Goal: Task Accomplishment & Management: Use online tool/utility

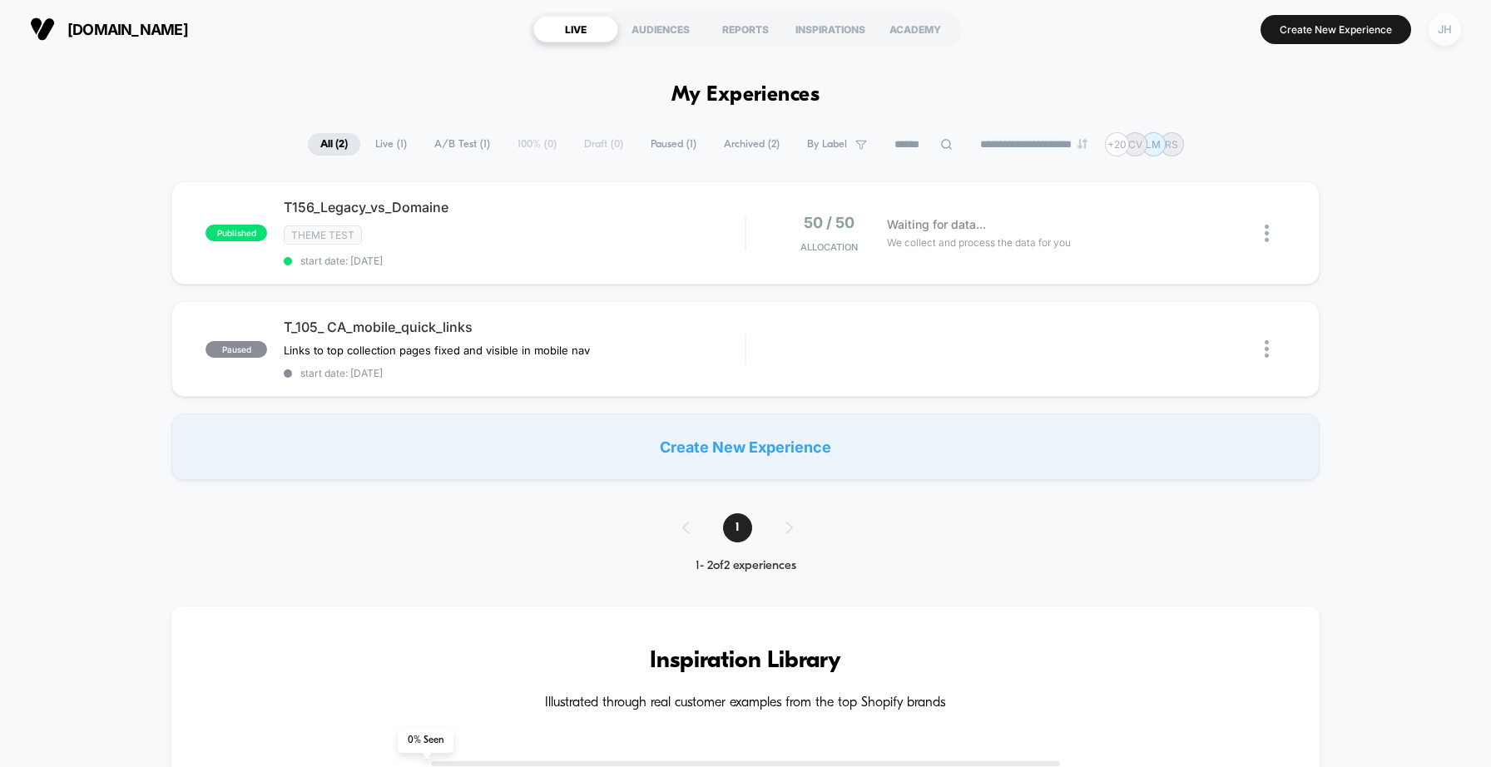
click at [1443, 33] on div "JH" at bounding box center [1445, 29] width 32 height 32
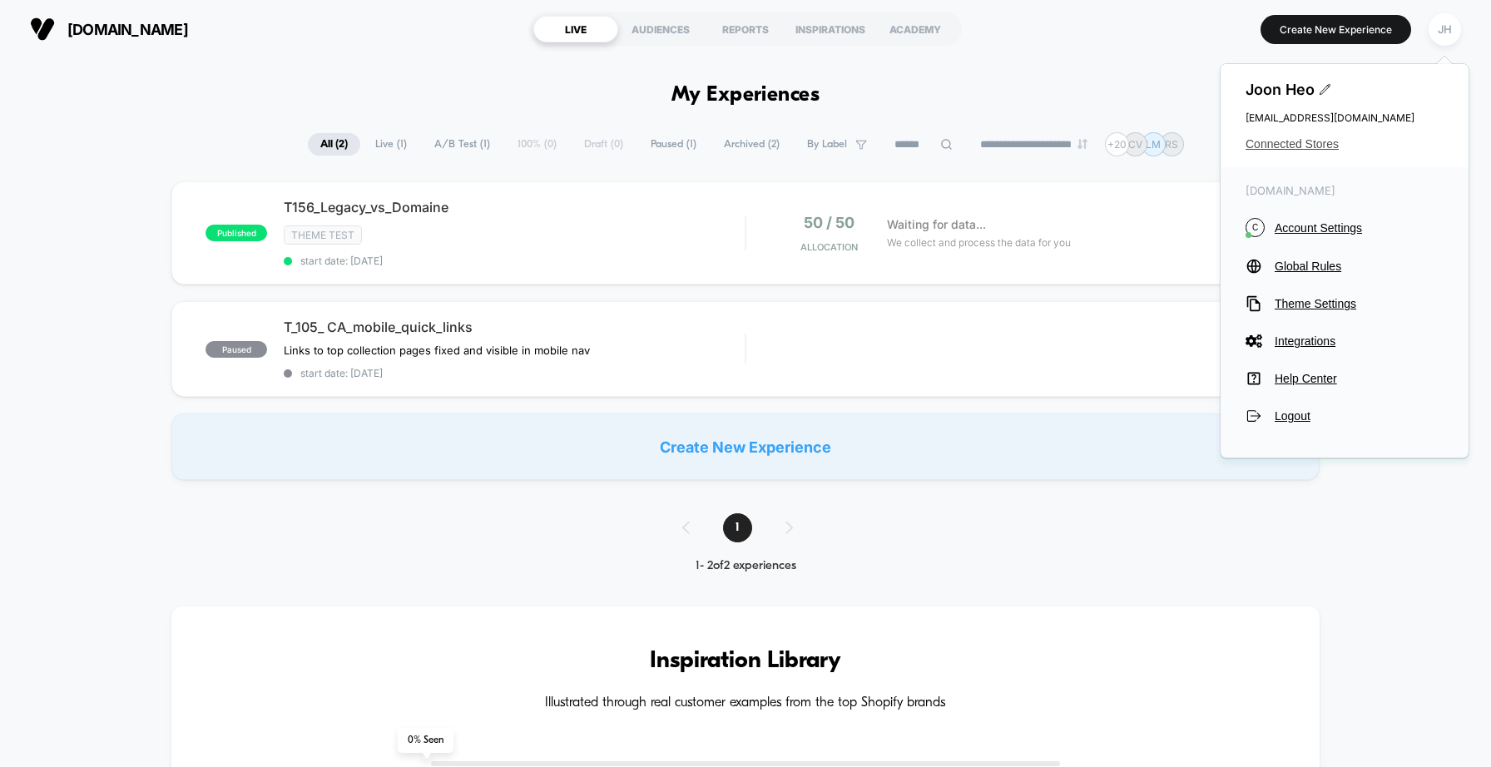
click at [1288, 149] on span "Connected Stores" at bounding box center [1345, 143] width 198 height 13
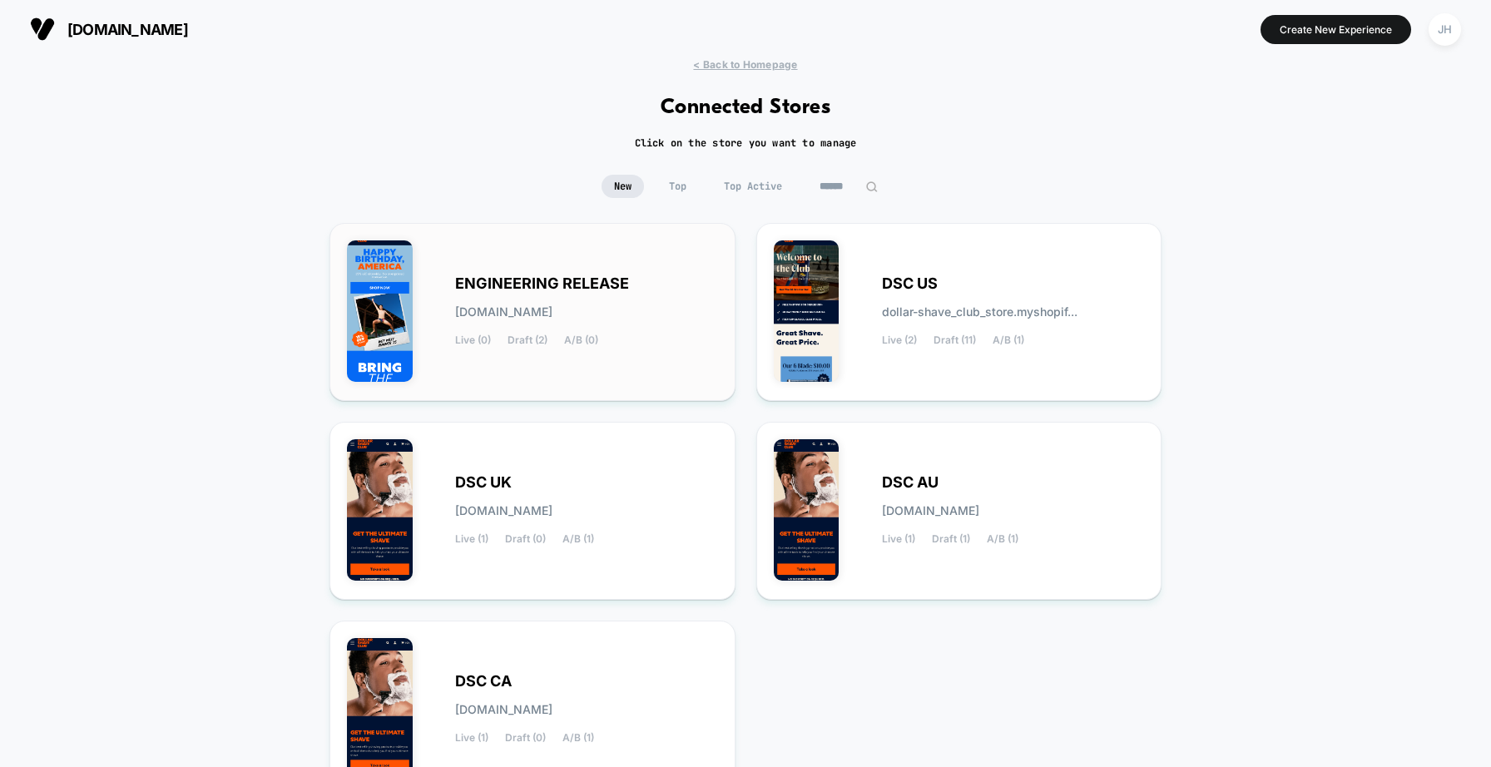
click at [547, 265] on div "ENGINEERING RELEASE engineering-release.myshopify.com Live (0) Draft (2) A/B (0)" at bounding box center [532, 311] width 371 height 143
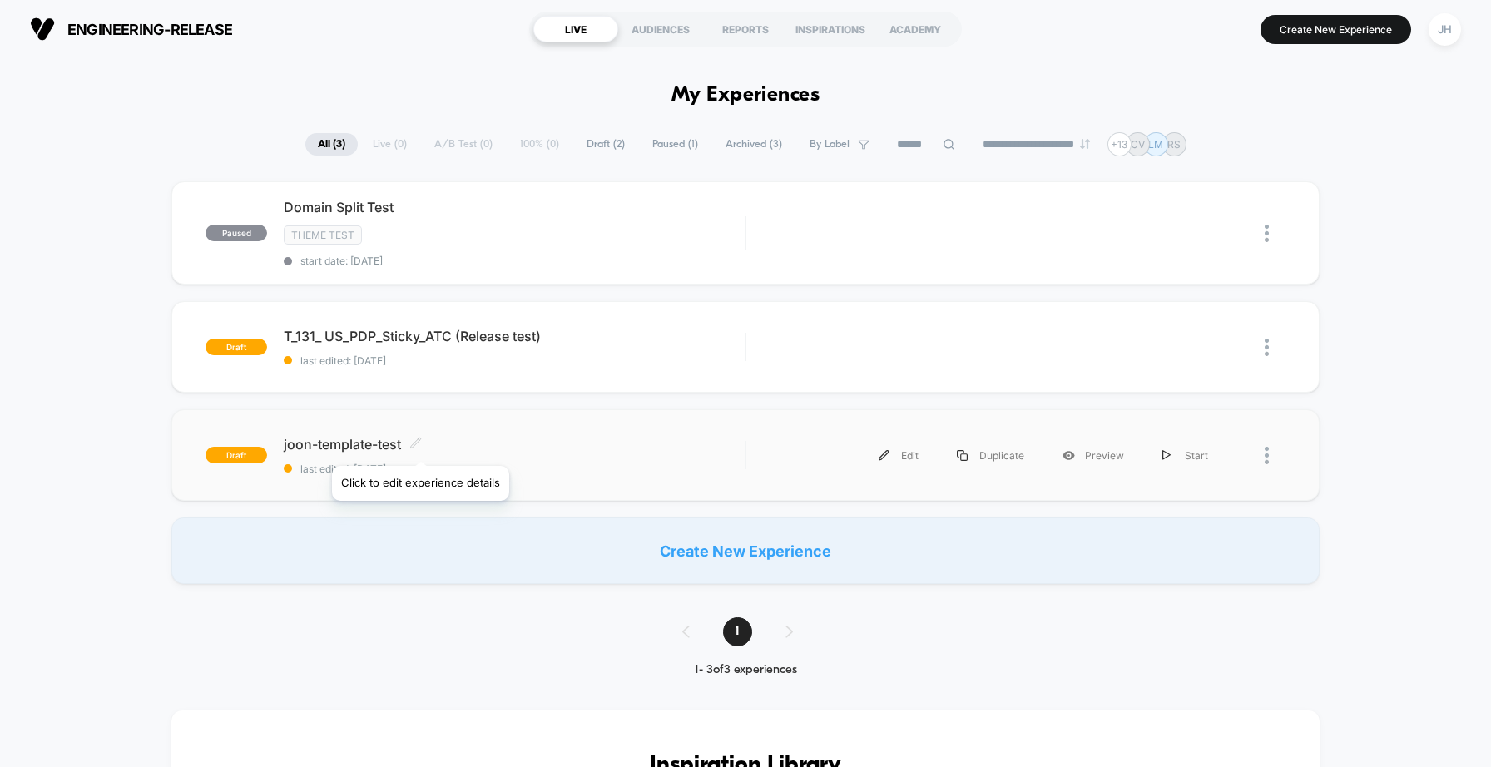
click at [419, 445] on icon at bounding box center [415, 443] width 12 height 12
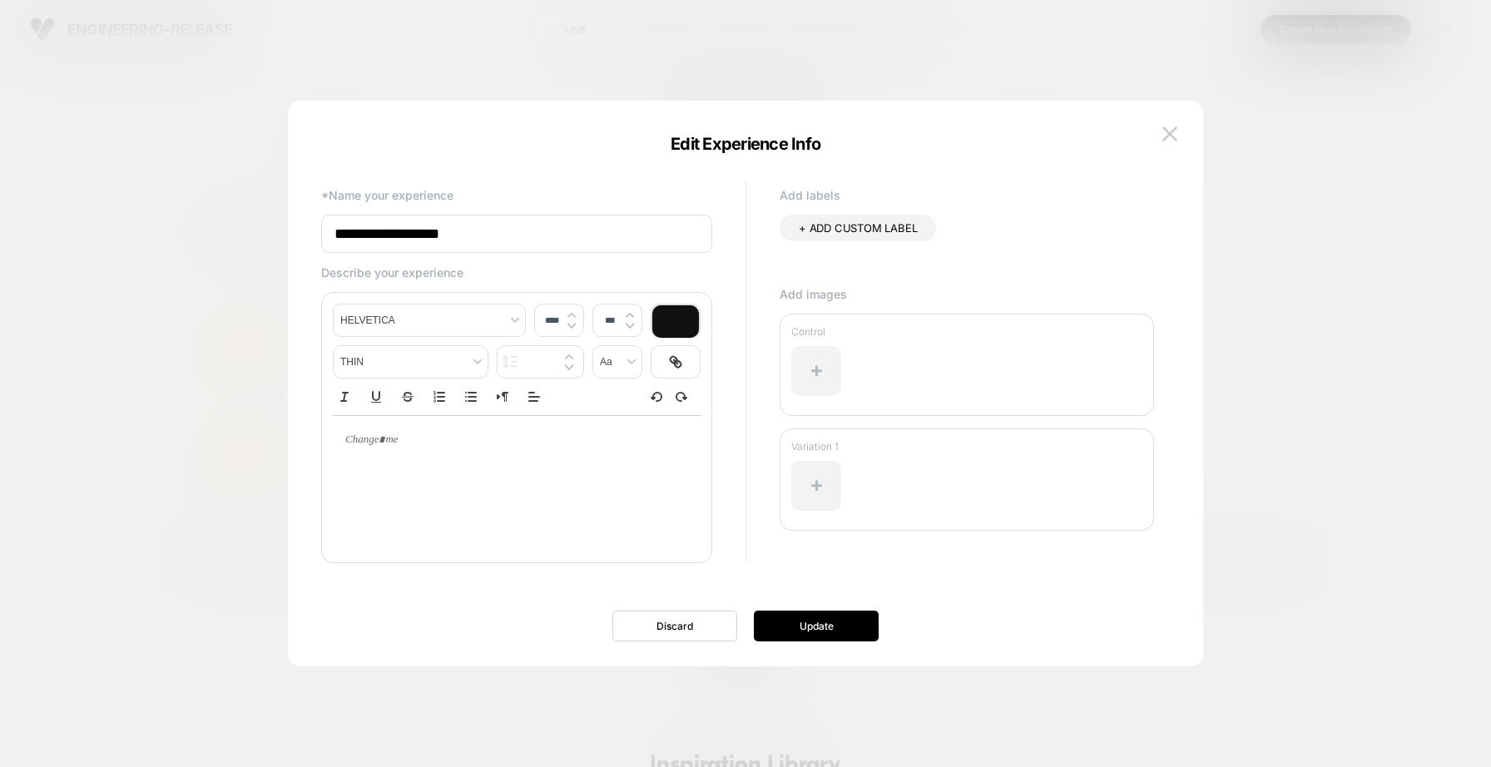
click at [227, 448] on div at bounding box center [745, 383] width 1491 height 767
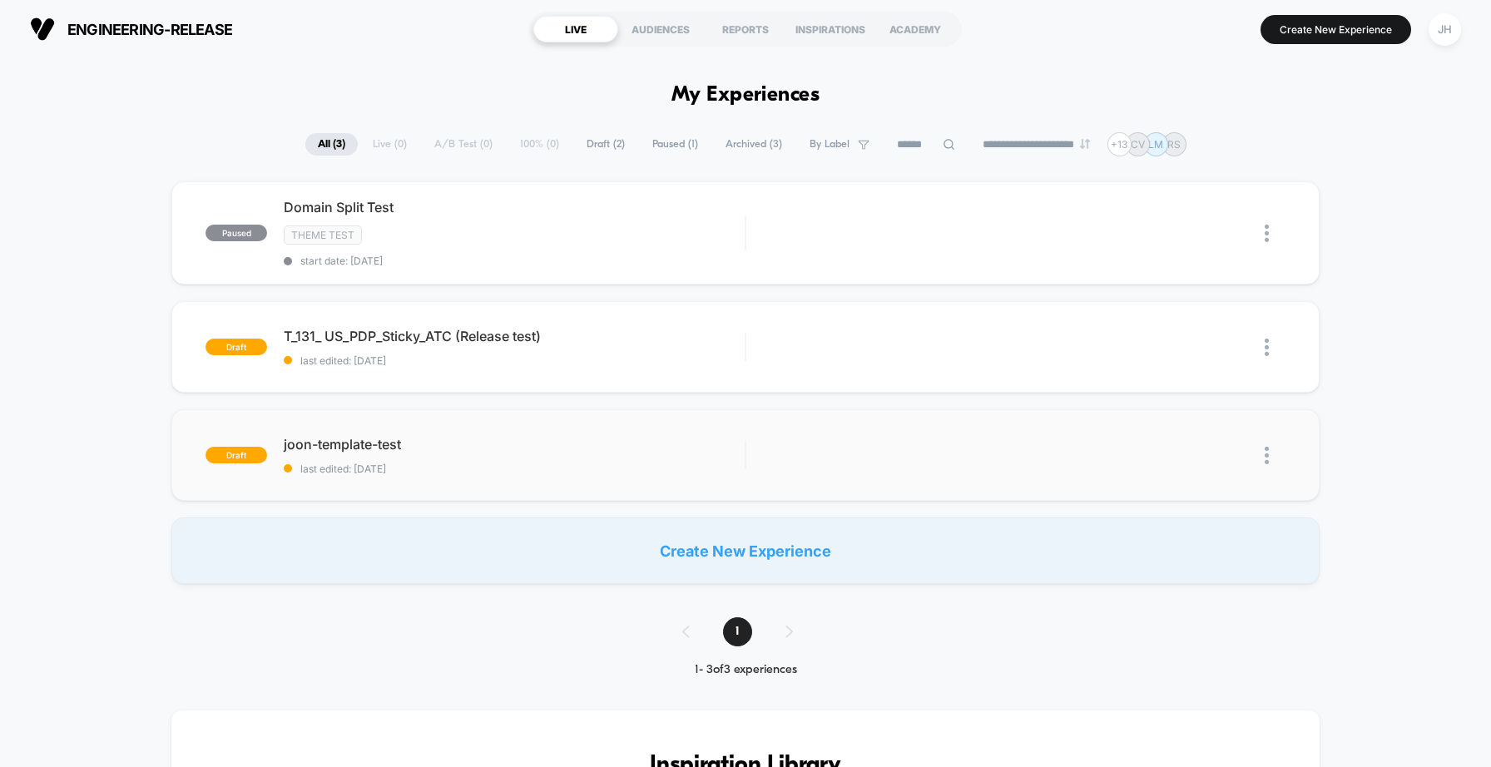
click at [1265, 456] on img at bounding box center [1267, 455] width 4 height 17
click at [1186, 528] on div "Delete" at bounding box center [1182, 531] width 150 height 37
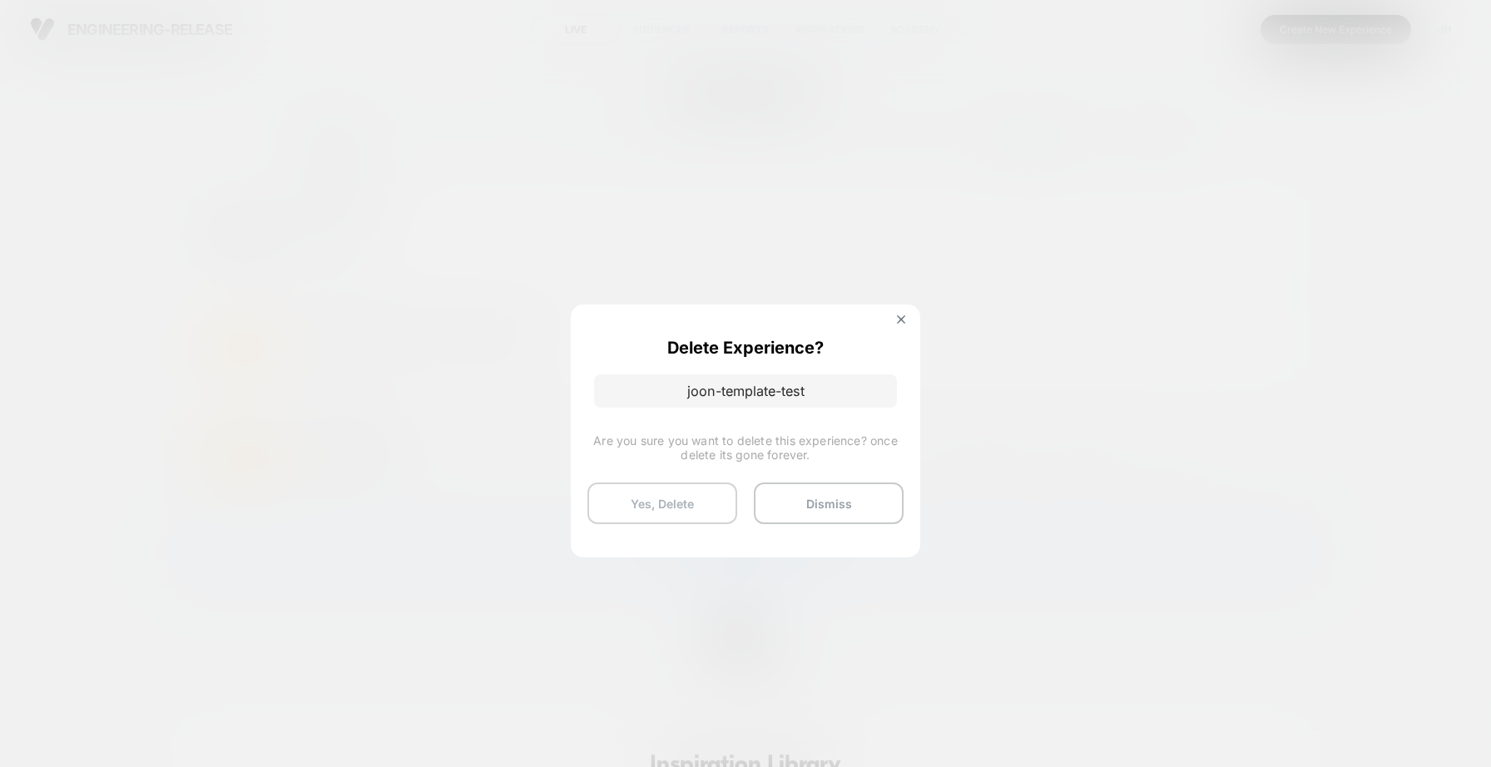
click at [710, 503] on button "Yes, Delete" at bounding box center [662, 504] width 150 height 42
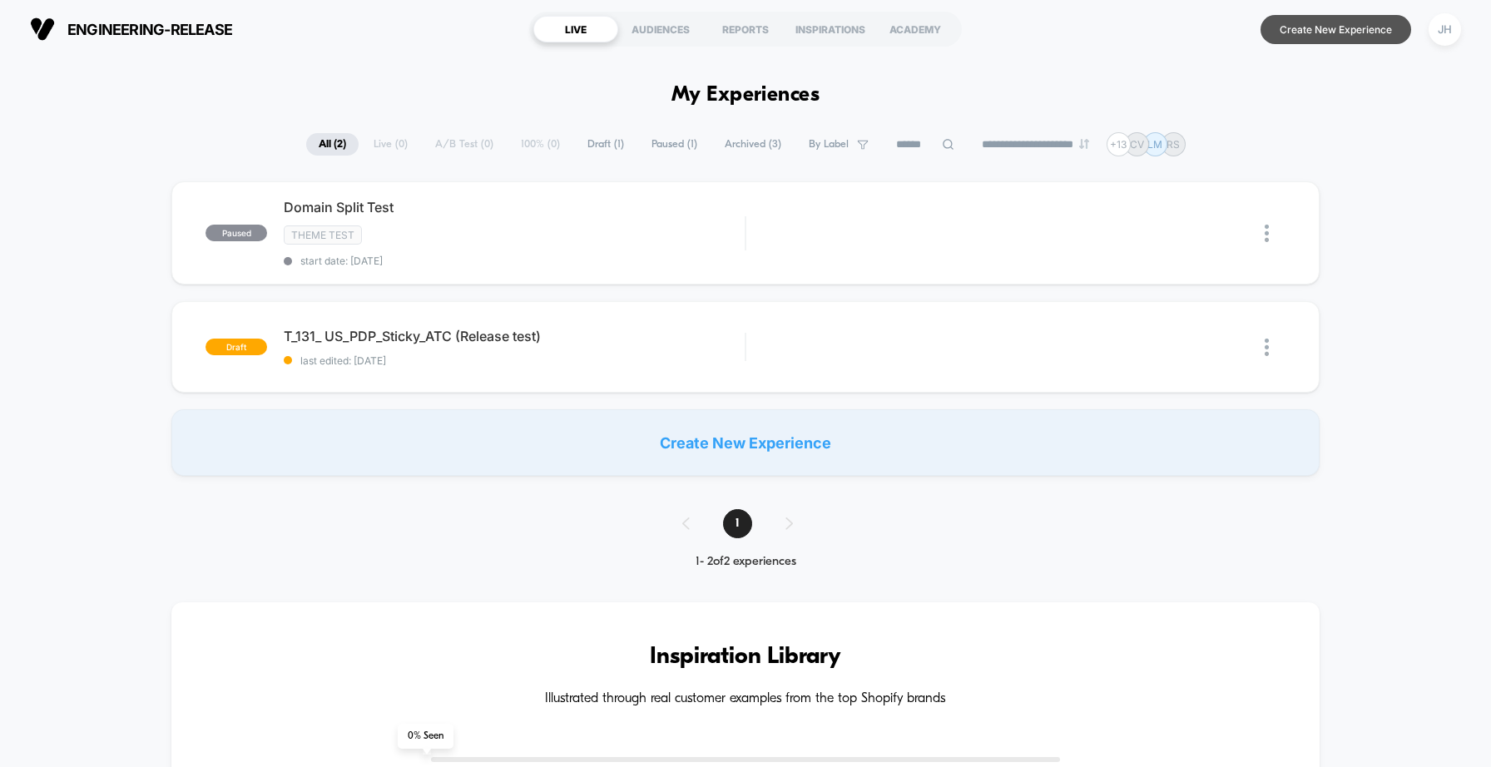
click at [1320, 37] on button "Create New Experience" at bounding box center [1336, 29] width 151 height 29
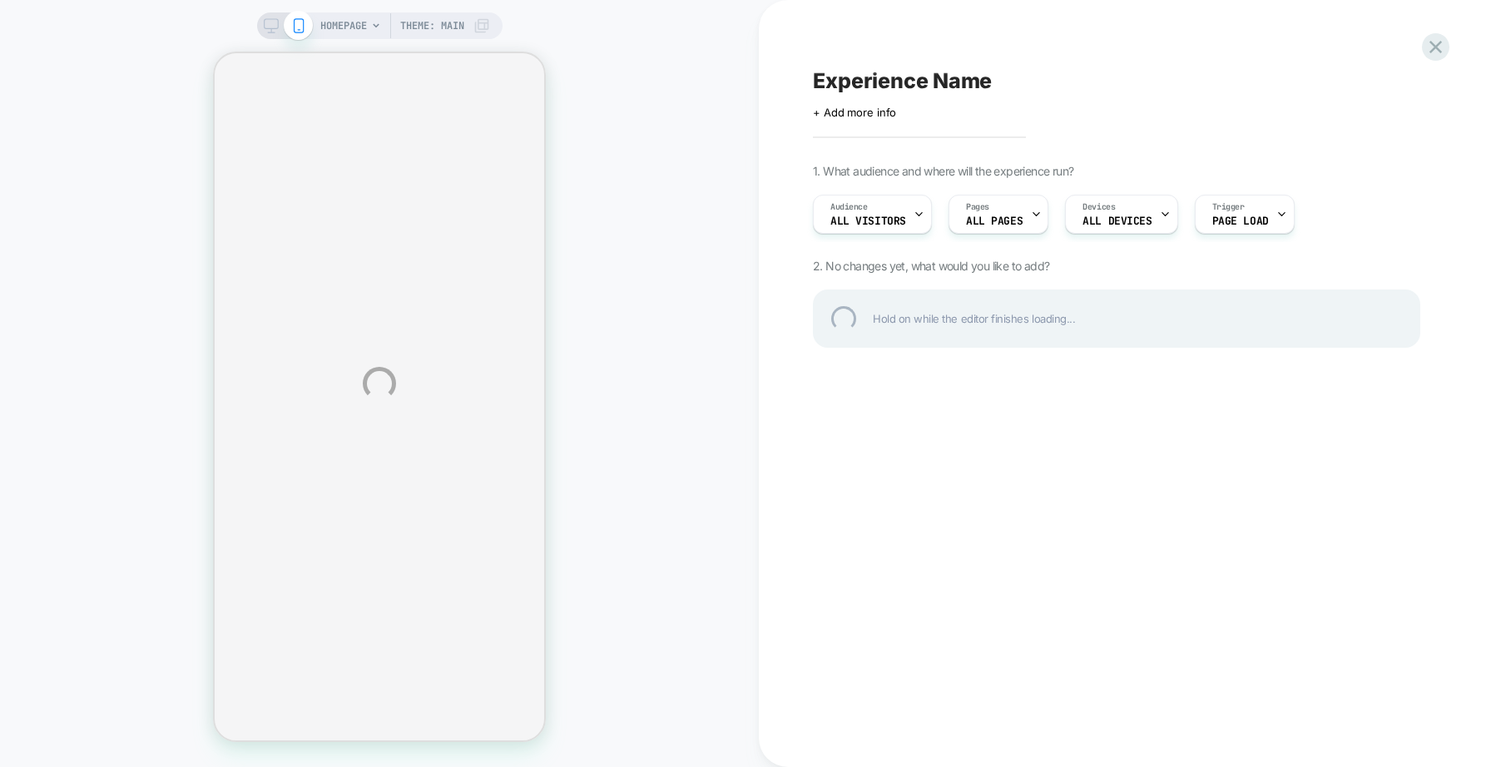
click at [849, 83] on div "Experience Name" at bounding box center [1116, 80] width 607 height 25
click at [836, 83] on textarea at bounding box center [824, 80] width 23 height 25
type textarea "**********"
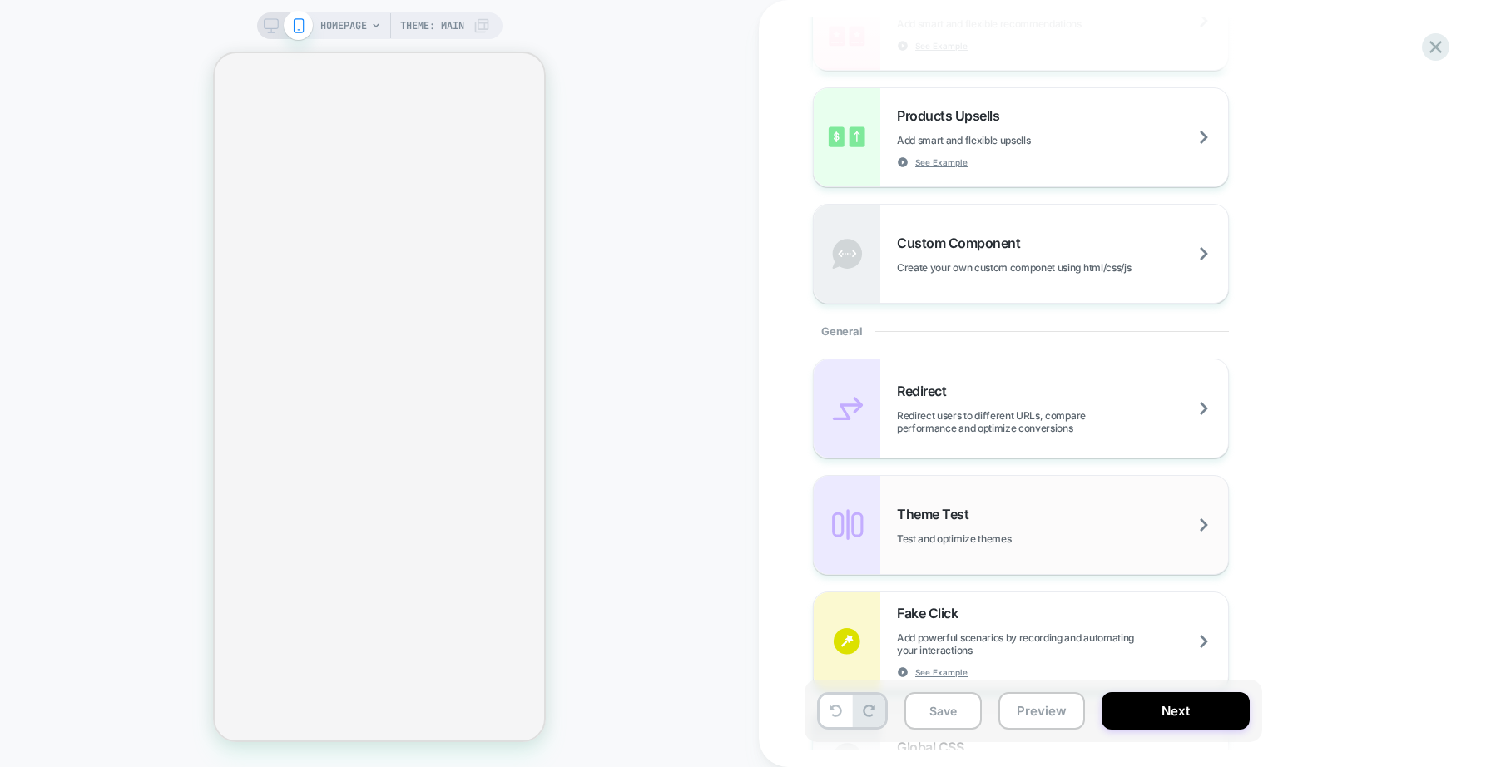
scroll to position [456, 0]
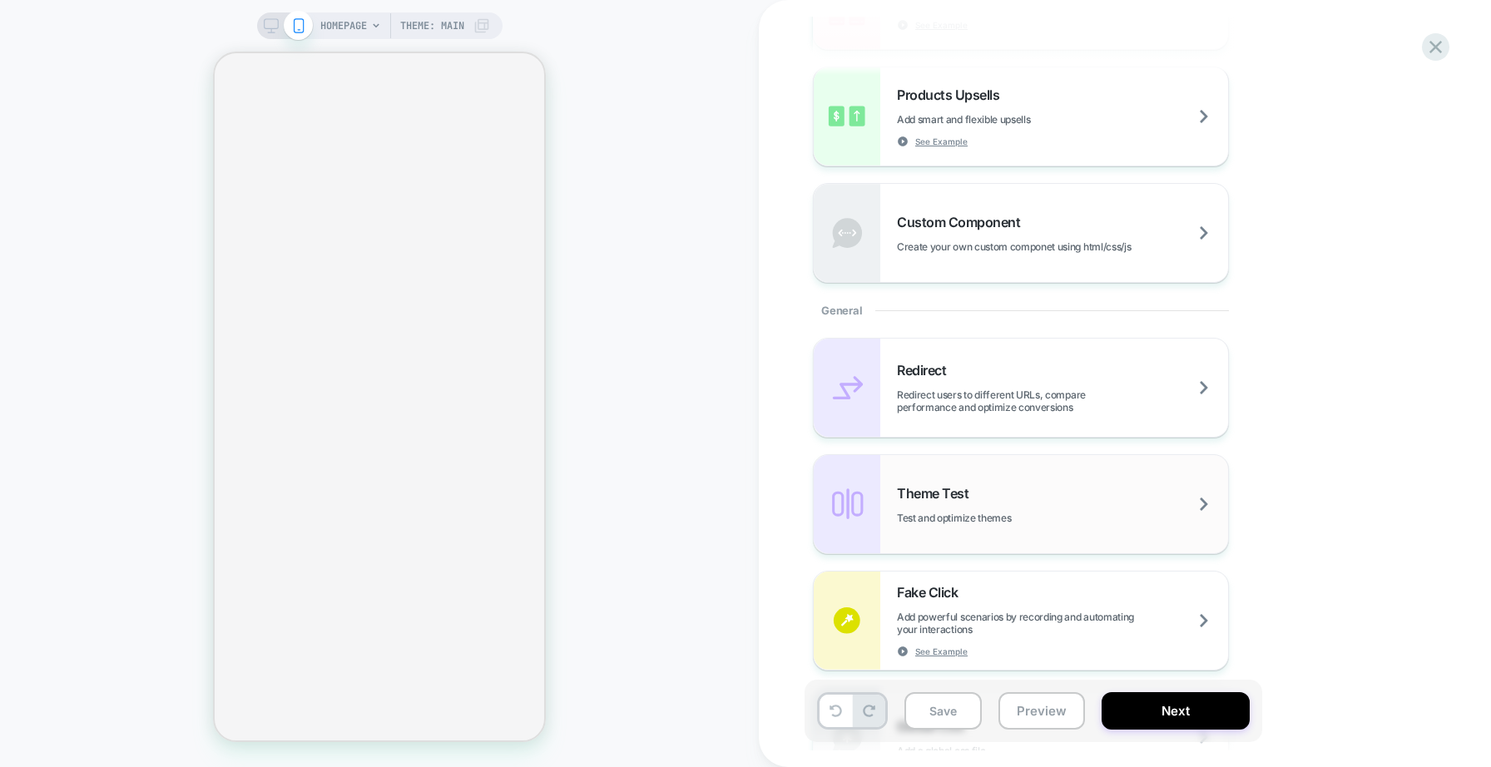
click at [939, 513] on span "Test and optimize themes" at bounding box center [995, 518] width 197 height 12
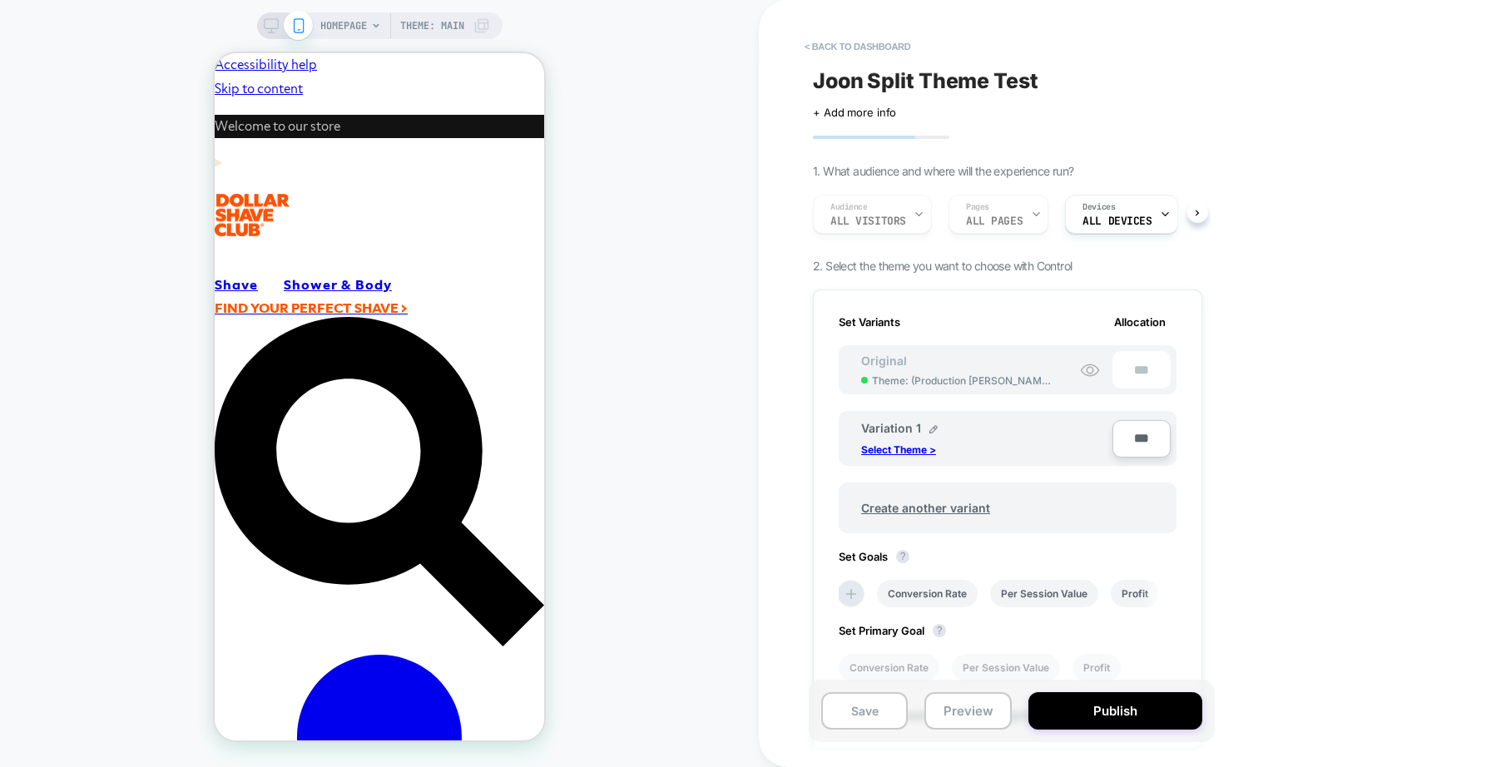
scroll to position [0, 0]
click at [921, 444] on p "Select Theme >" at bounding box center [898, 449] width 75 height 12
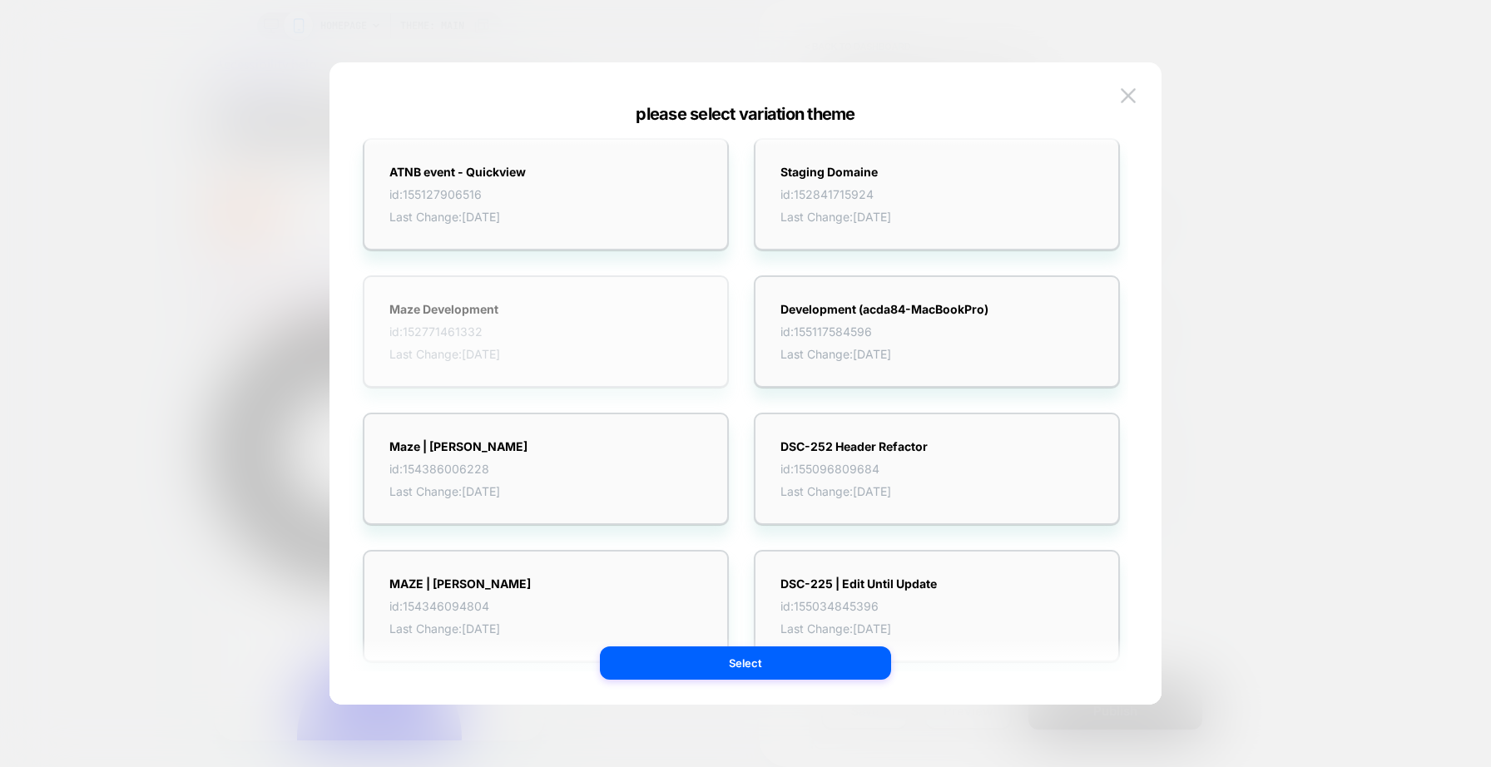
scroll to position [30, 0]
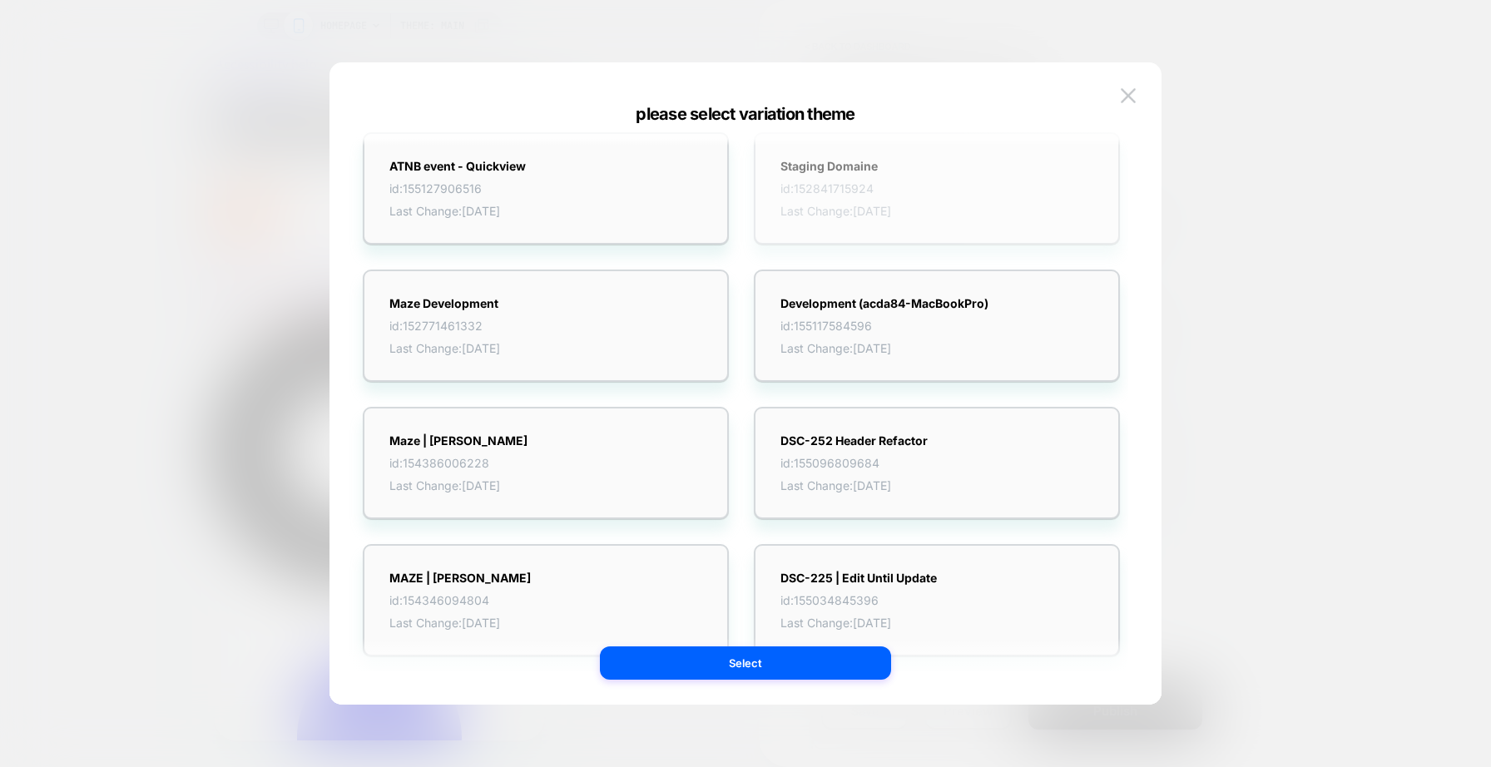
click at [891, 171] on strong "Staging Domaine" at bounding box center [835, 166] width 111 height 14
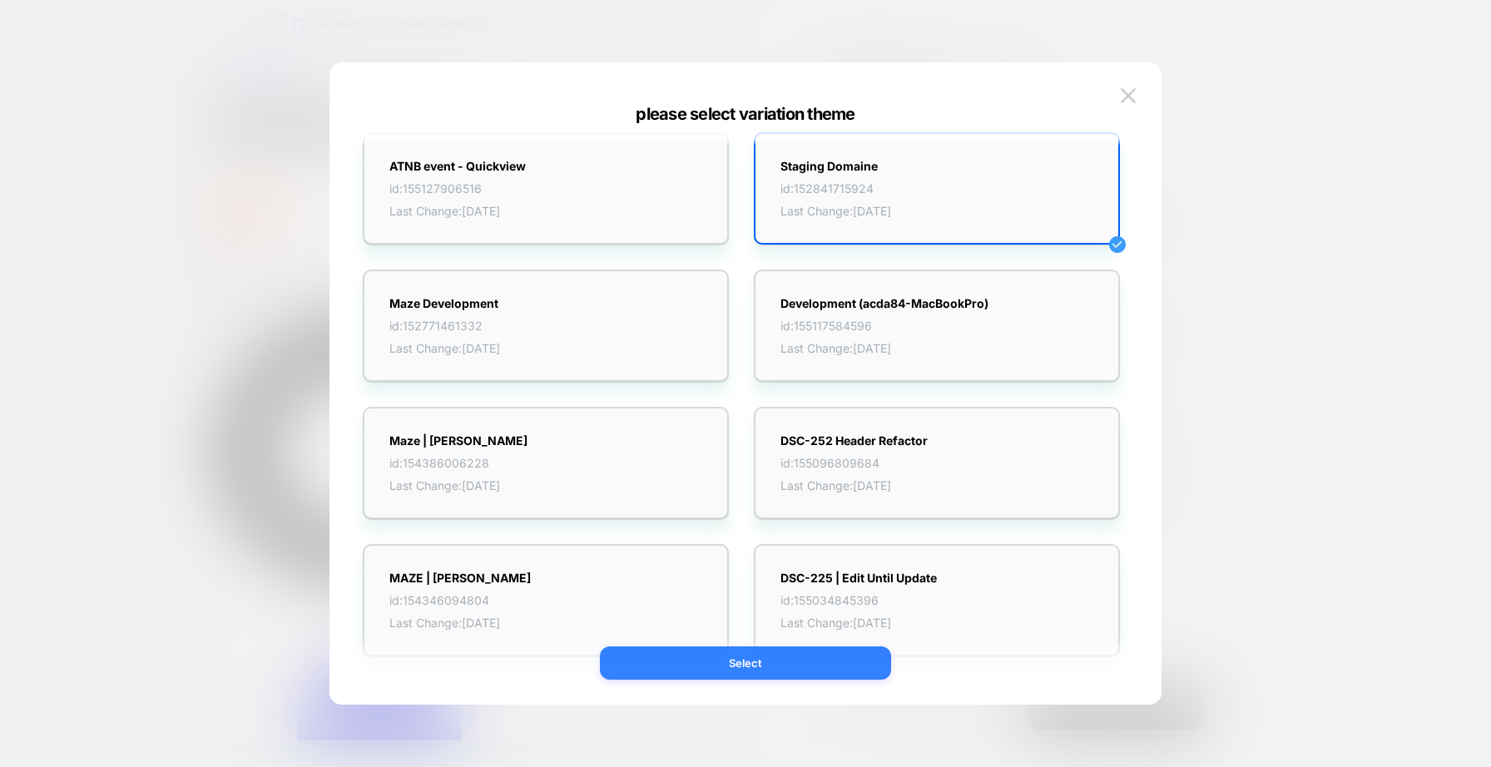
click at [822, 659] on button "Select" at bounding box center [745, 662] width 291 height 33
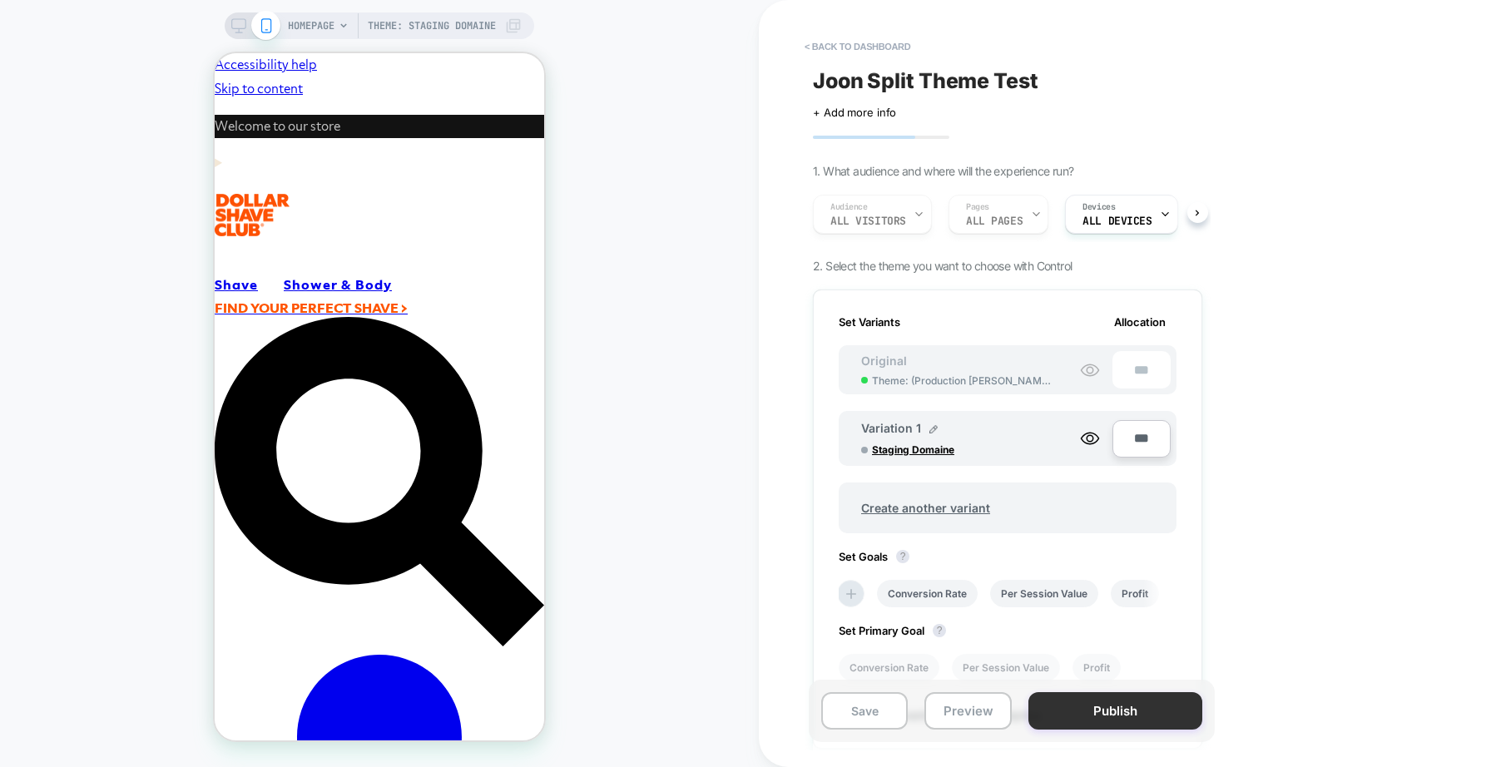
click at [1090, 716] on button "Publish" at bounding box center [1115, 710] width 174 height 37
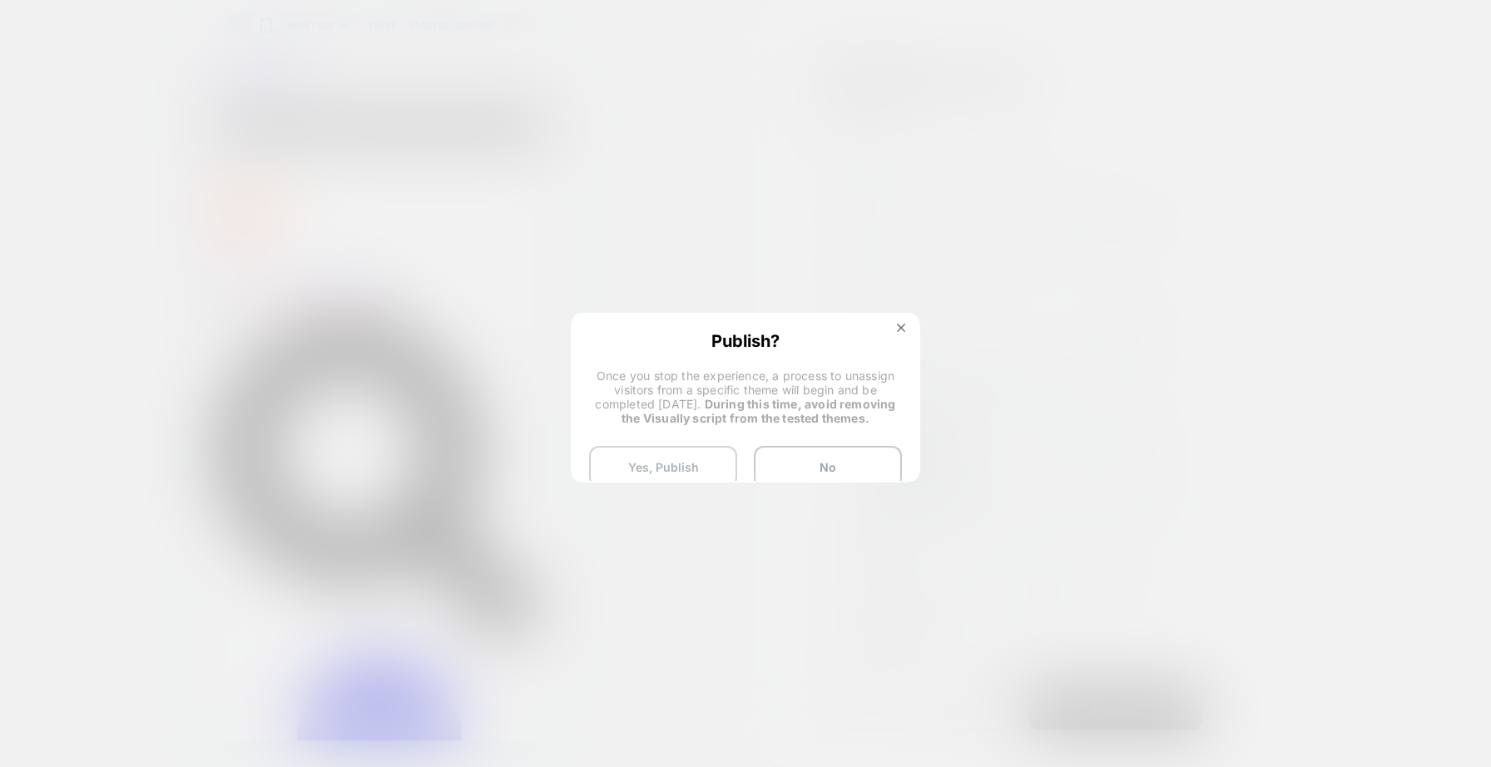
click at [717, 457] on button "Yes, Publish" at bounding box center [663, 467] width 148 height 42
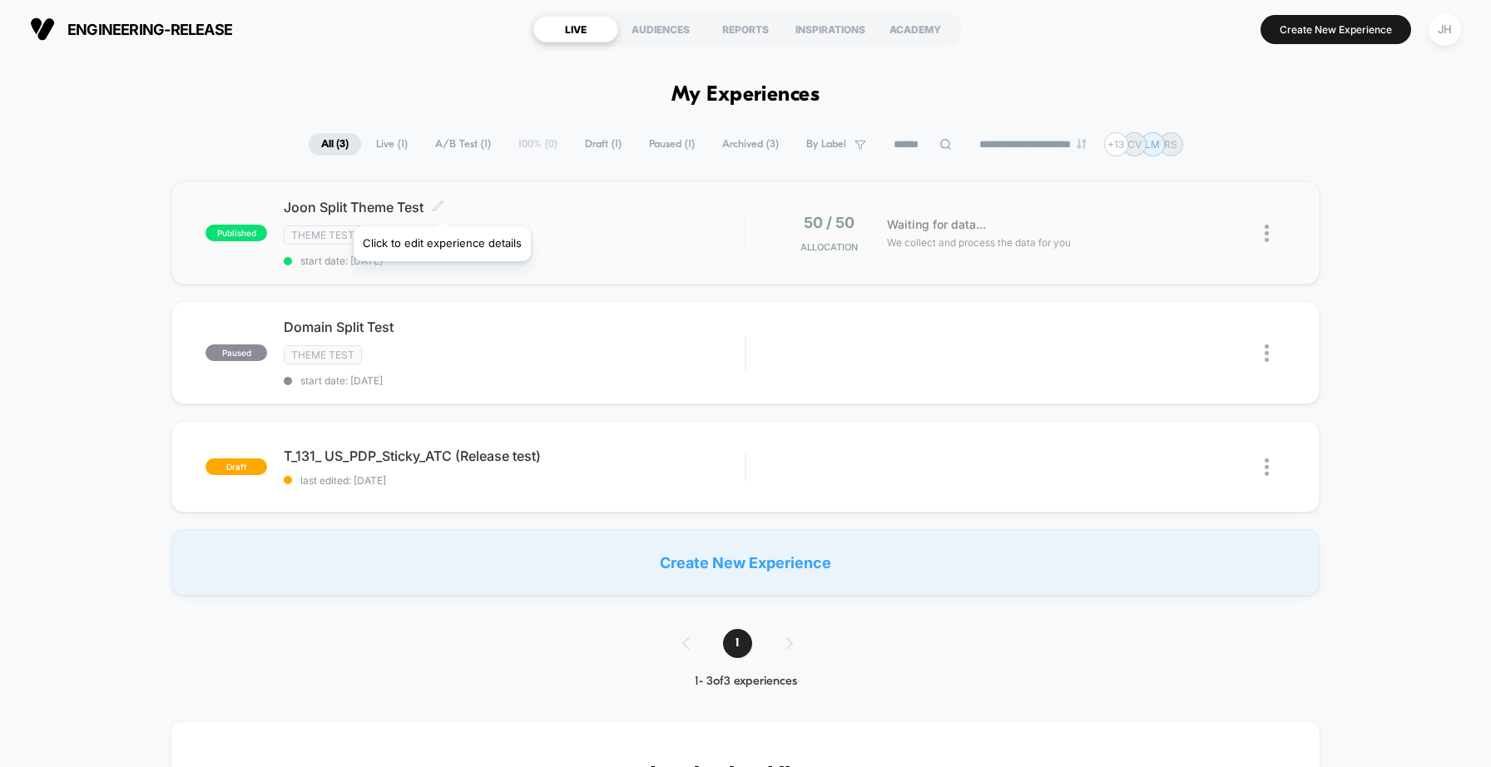
click at [441, 206] on icon at bounding box center [438, 206] width 10 height 10
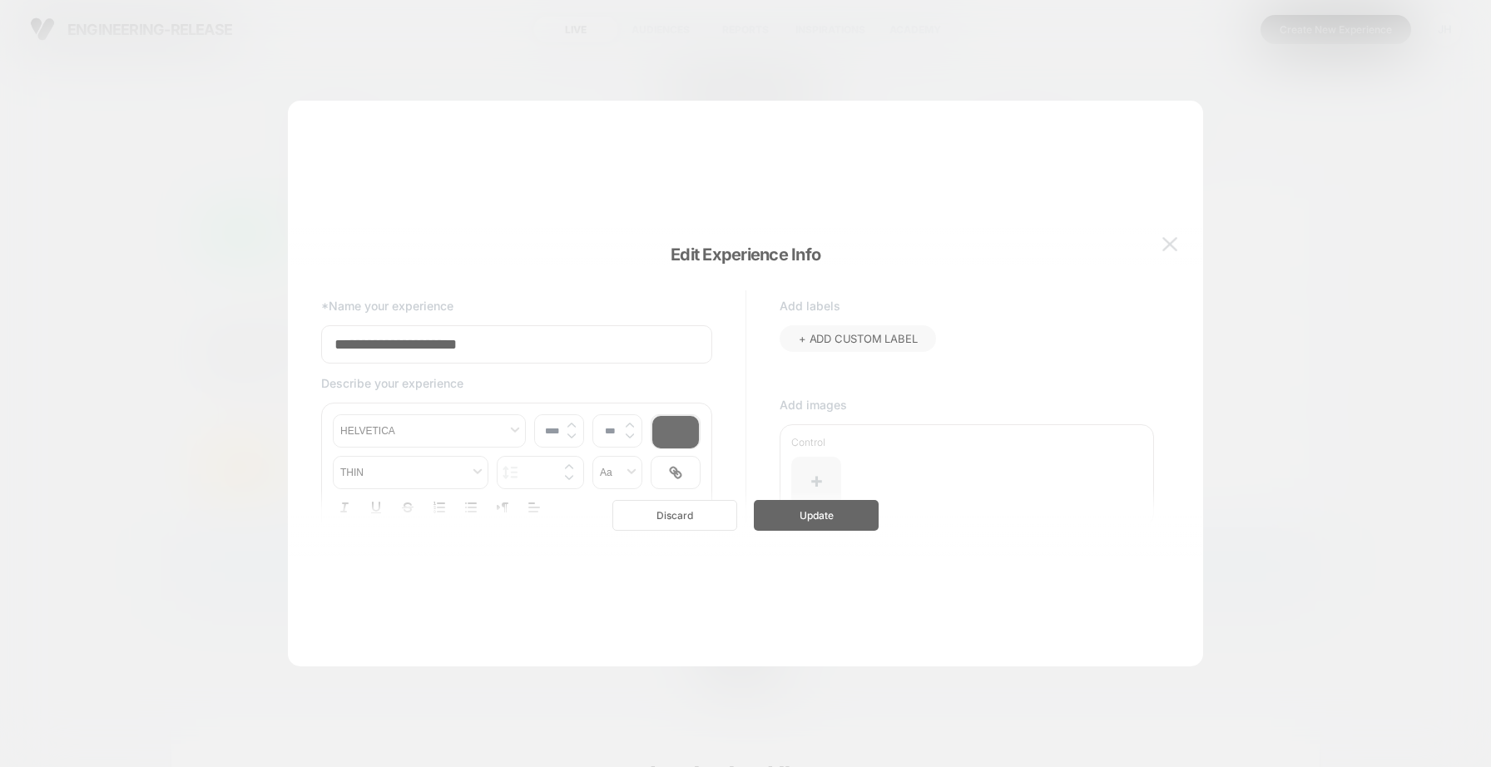
click at [194, 174] on div at bounding box center [745, 383] width 1491 height 767
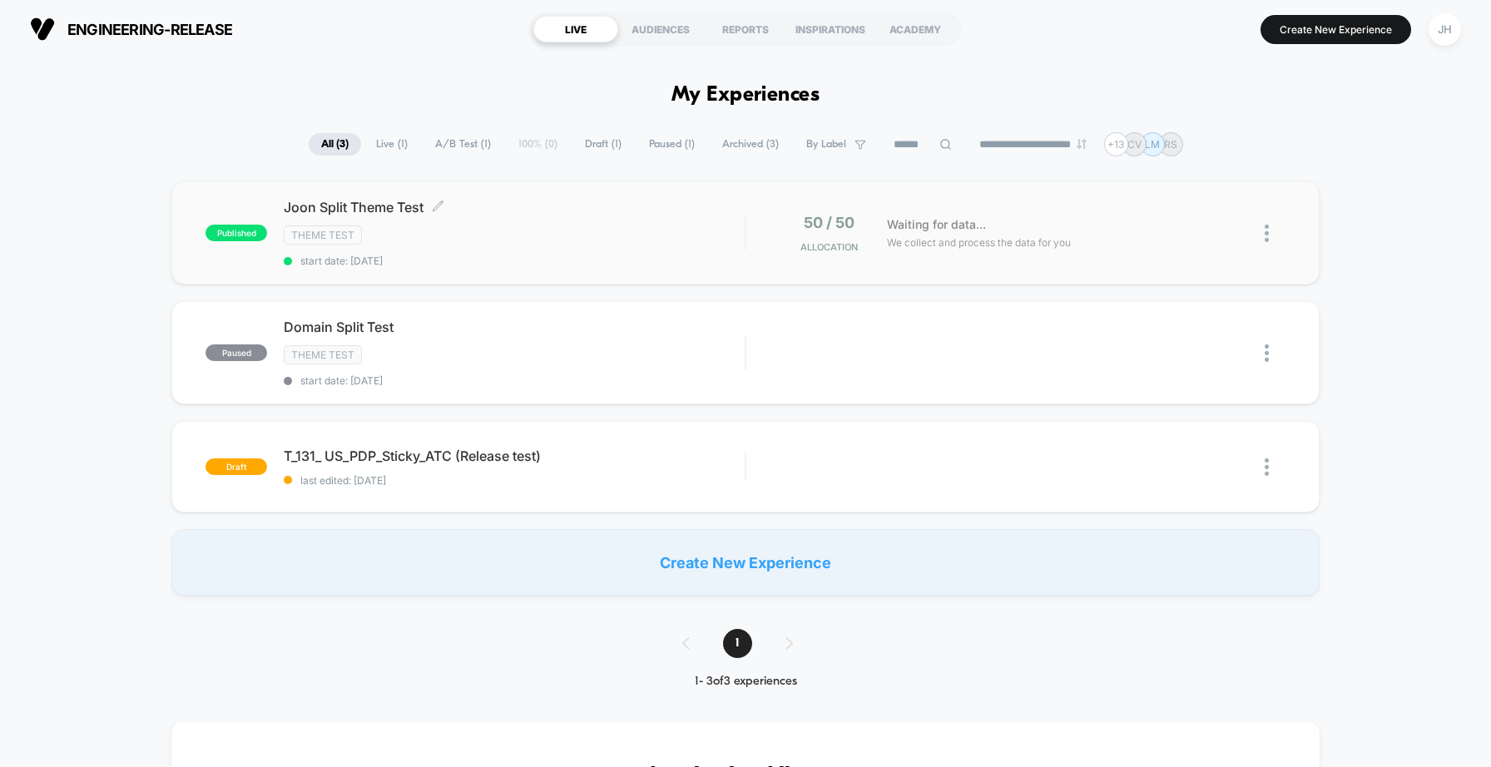
click at [288, 207] on span "Joon Split Theme Test Click to edit experience details" at bounding box center [514, 207] width 461 height 17
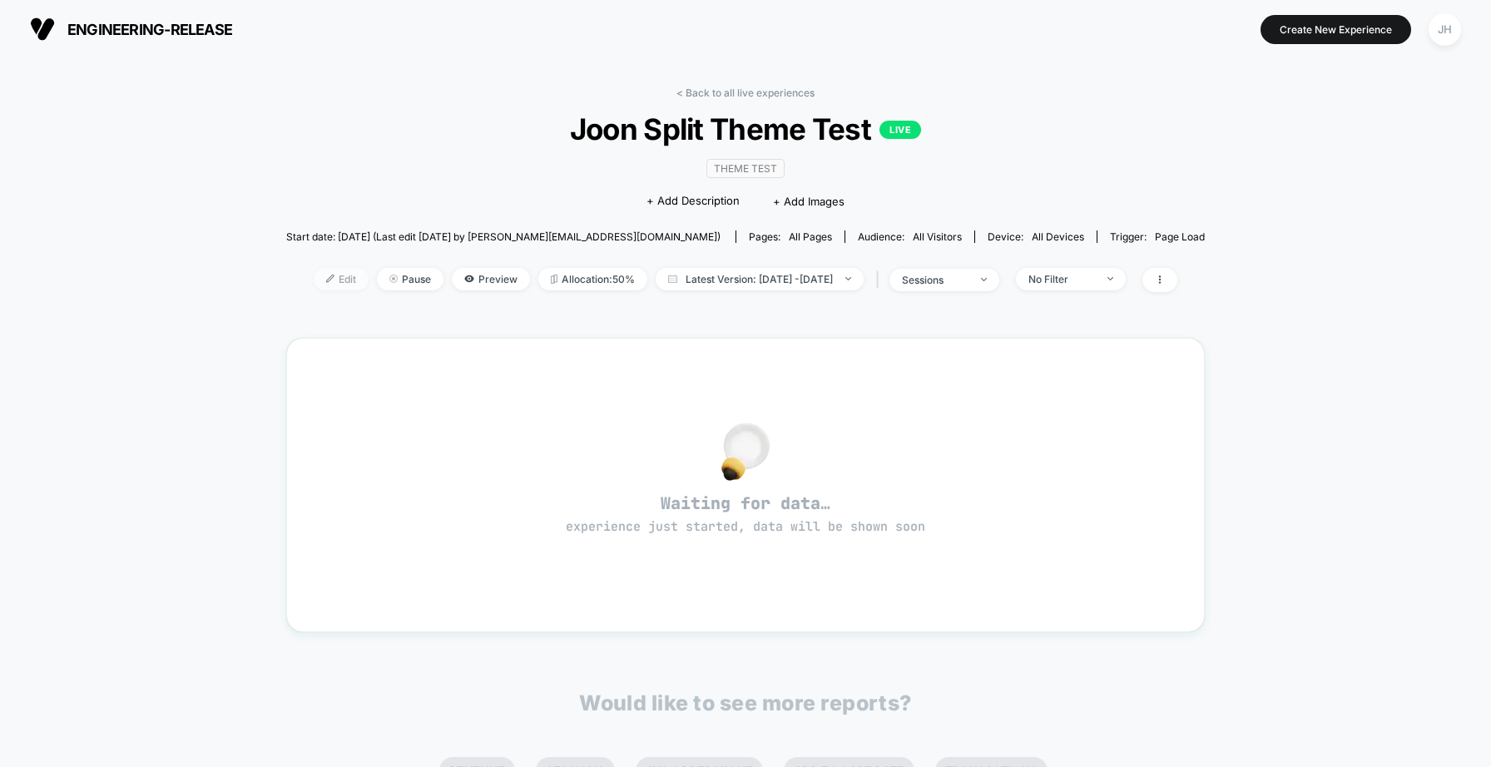
click at [324, 274] on span "Edit" at bounding box center [341, 279] width 55 height 22
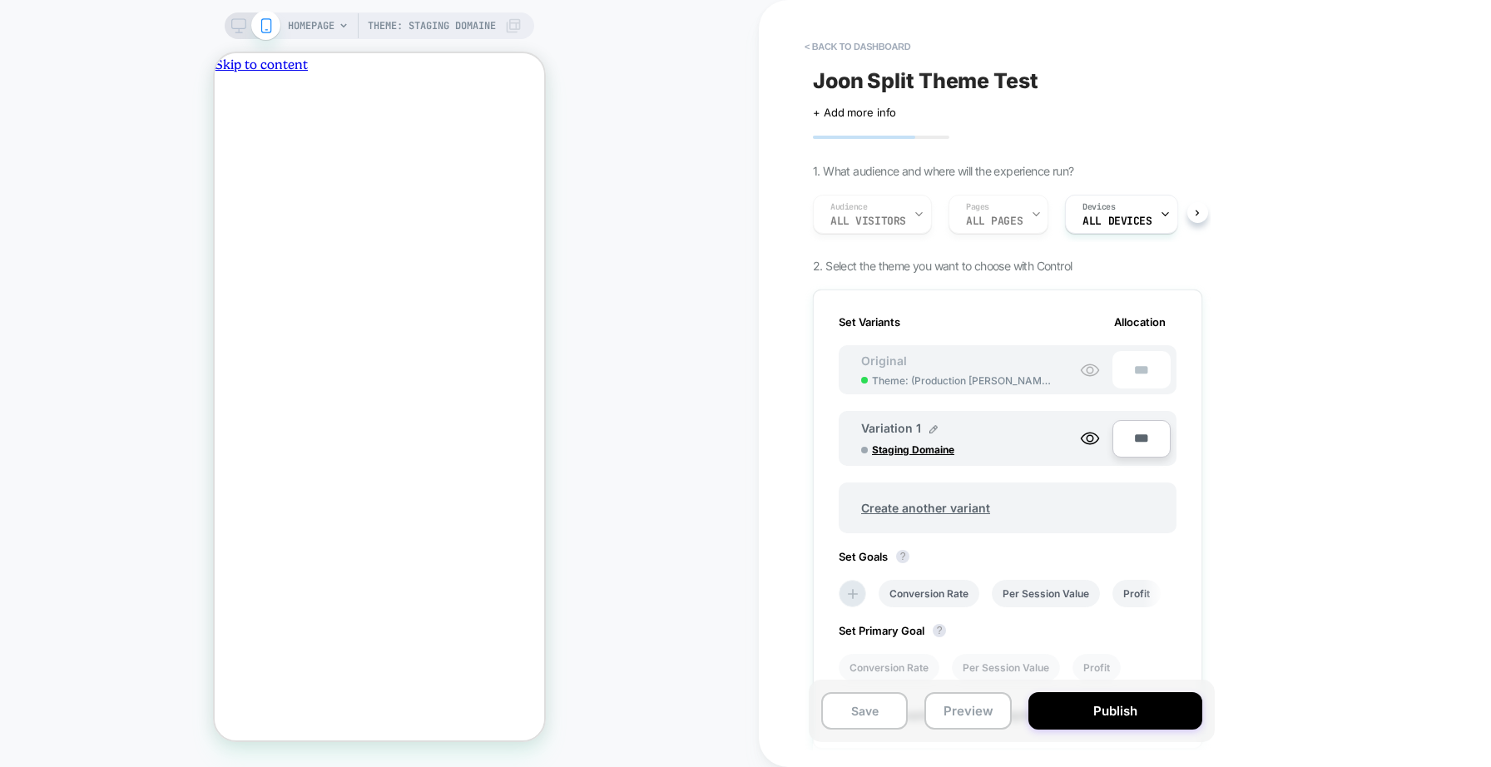
scroll to position [0, 2]
click at [881, 376] on span "Theme: ( Production [PERSON_NAME] )" at bounding box center [961, 380] width 179 height 12
drag, startPoint x: 872, startPoint y: 379, endPoint x: 1028, endPoint y: 382, distance: 155.6
click at [1028, 382] on div "Original Theme: ( Production [PERSON_NAME] ) ***" at bounding box center [1008, 369] width 338 height 49
drag, startPoint x: 1015, startPoint y: 382, endPoint x: 874, endPoint y: 375, distance: 140.8
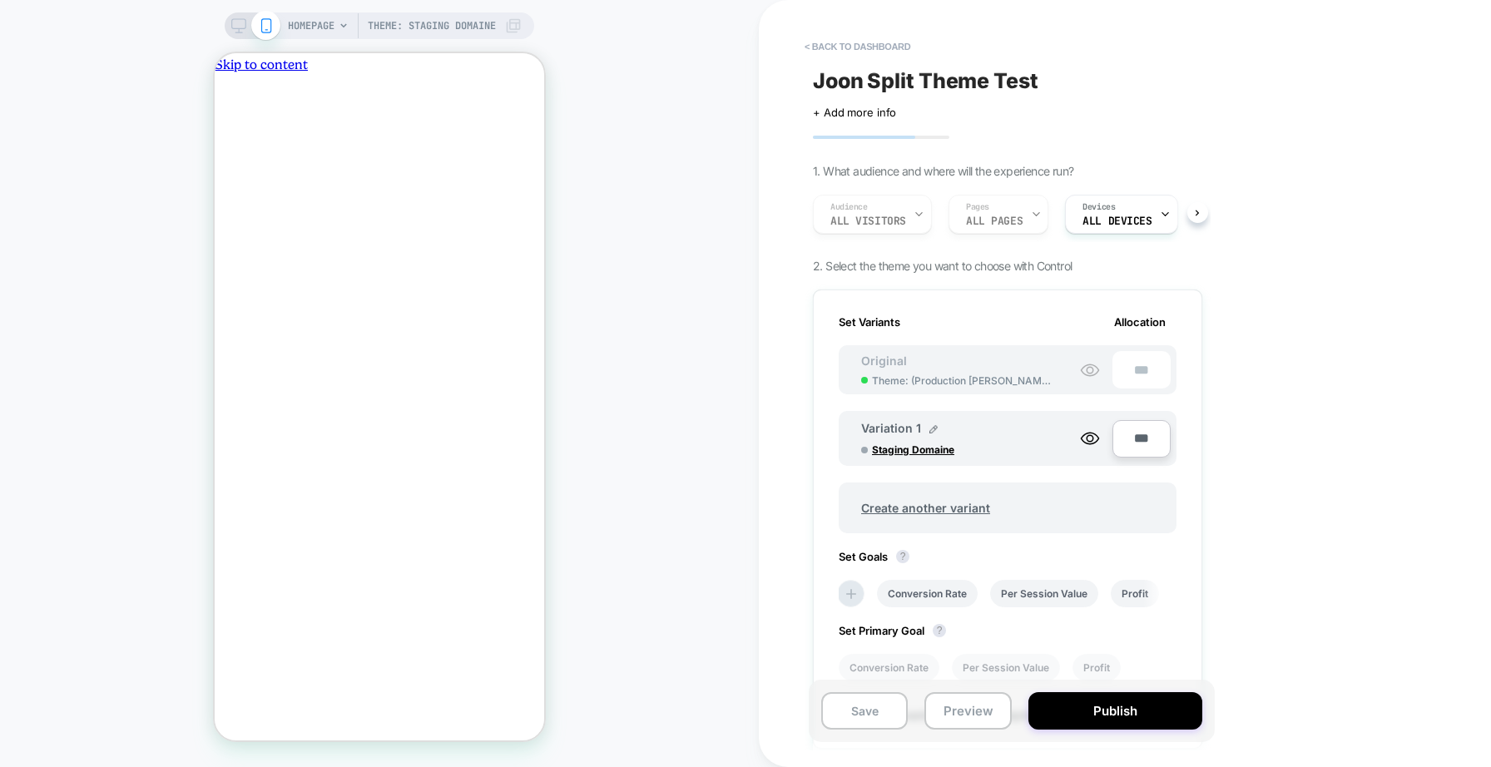
click at [875, 375] on div "Original Theme: ( Production [PERSON_NAME] ) ***" at bounding box center [1008, 369] width 338 height 49
drag, startPoint x: 871, startPoint y: 377, endPoint x: 993, endPoint y: 379, distance: 122.3
click at [993, 379] on div "Theme: ( Production [PERSON_NAME] )" at bounding box center [956, 380] width 223 height 12
drag, startPoint x: 1006, startPoint y: 378, endPoint x: 882, endPoint y: 369, distance: 124.3
click at [882, 369] on div "Original Theme: ( Production [PERSON_NAME] )" at bounding box center [956, 370] width 223 height 33
